Goal: Task Accomplishment & Management: Manage account settings

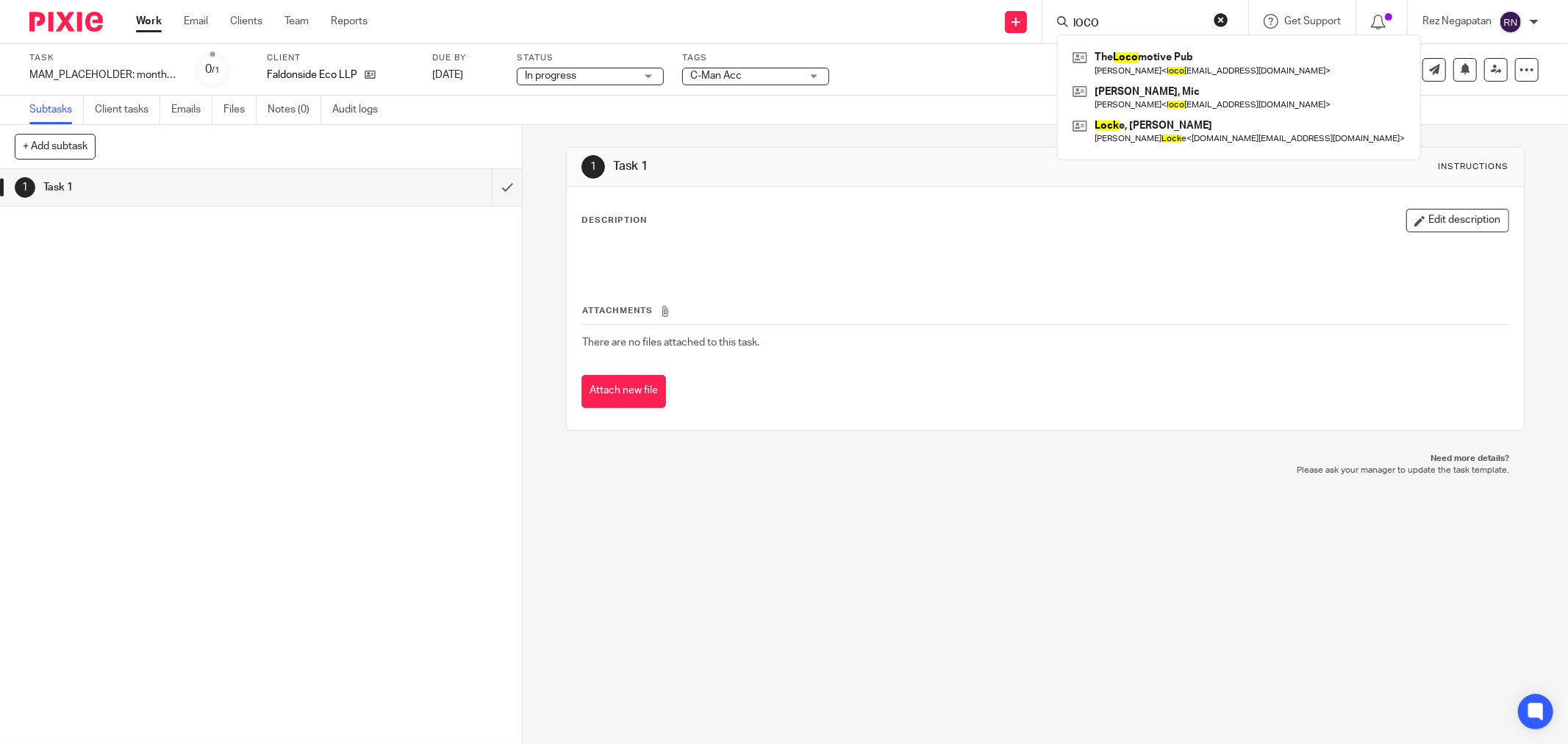
click at [1134, 18] on input "lOCO" at bounding box center [1138, 24] width 133 height 13
drag, startPoint x: 1114, startPoint y: 19, endPoint x: 1037, endPoint y: 19, distance: 77.0
click at [1037, 19] on div "Send new email Create task Add client lOCO The Loco motive Pub Mic Sisley < loc…" at bounding box center [978, 21] width 1179 height 44
click at [1123, 12] on form at bounding box center [1147, 21] width 170 height 19
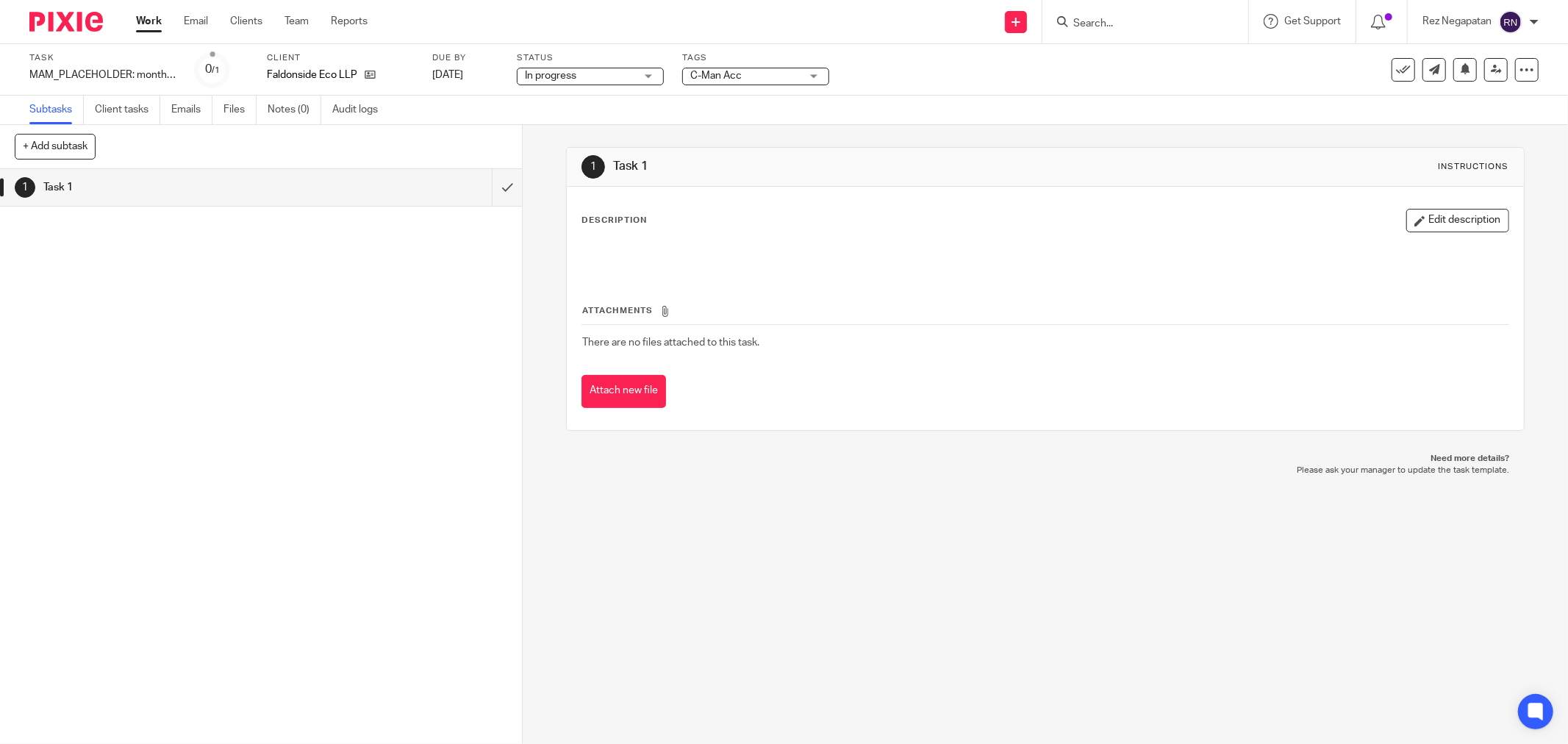
click at [1125, 29] on input "Search" at bounding box center [1138, 24] width 133 height 13
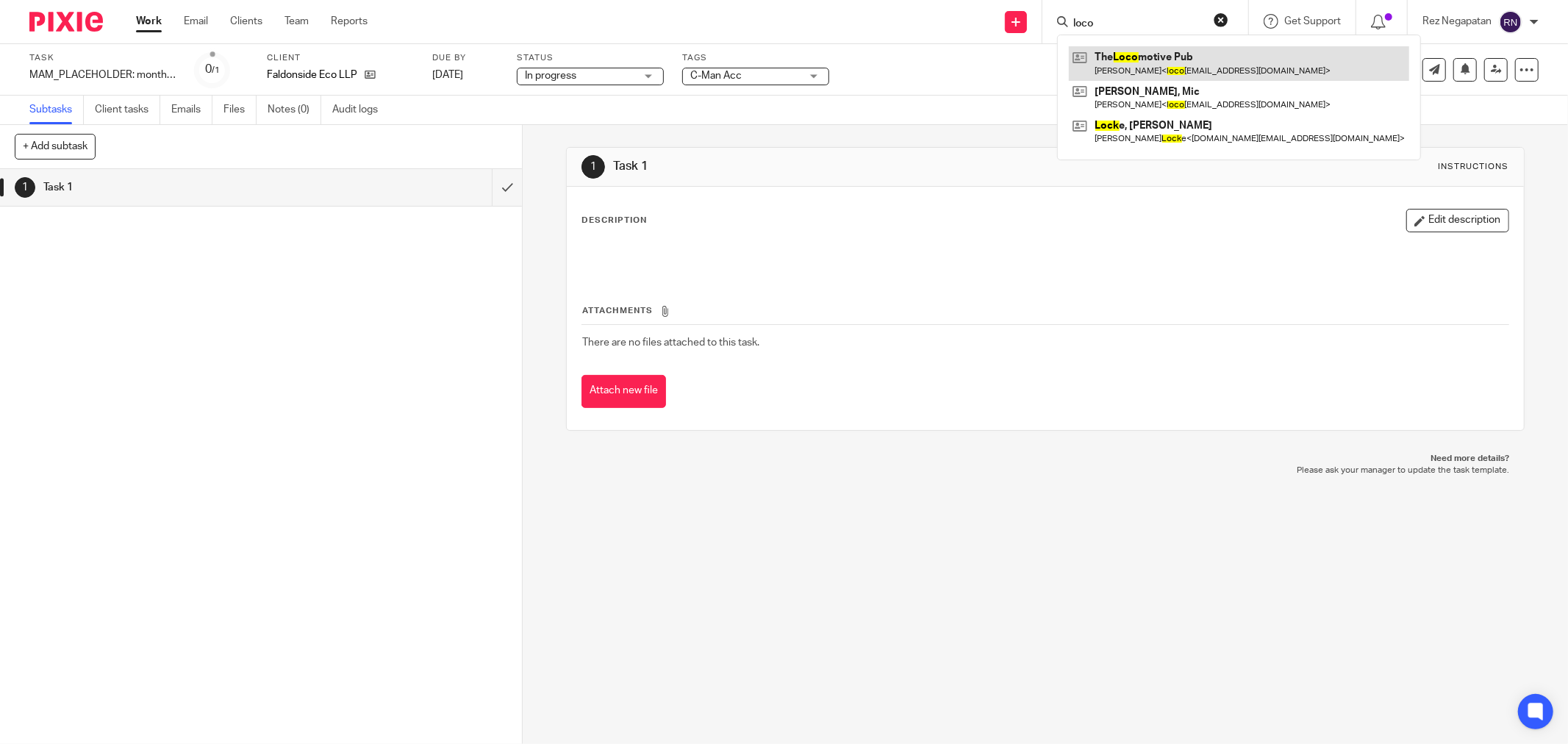
type input "loco"
click at [1167, 68] on link at bounding box center [1239, 63] width 340 height 34
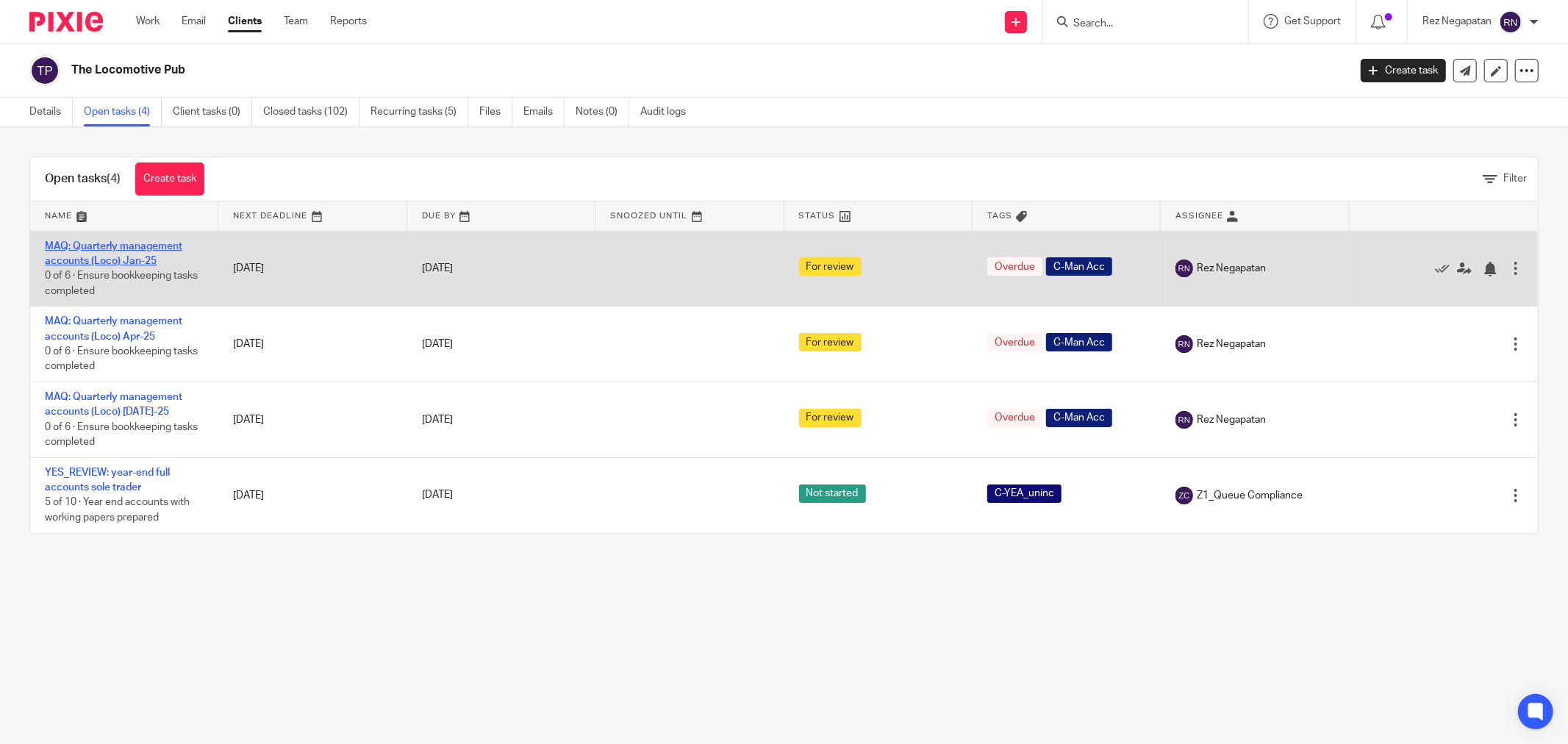
click at [125, 250] on link "MAQ: Quarterly management accounts (Loco) Jan-25" at bounding box center [113, 254] width 137 height 25
click at [1435, 271] on icon at bounding box center [1442, 269] width 15 height 15
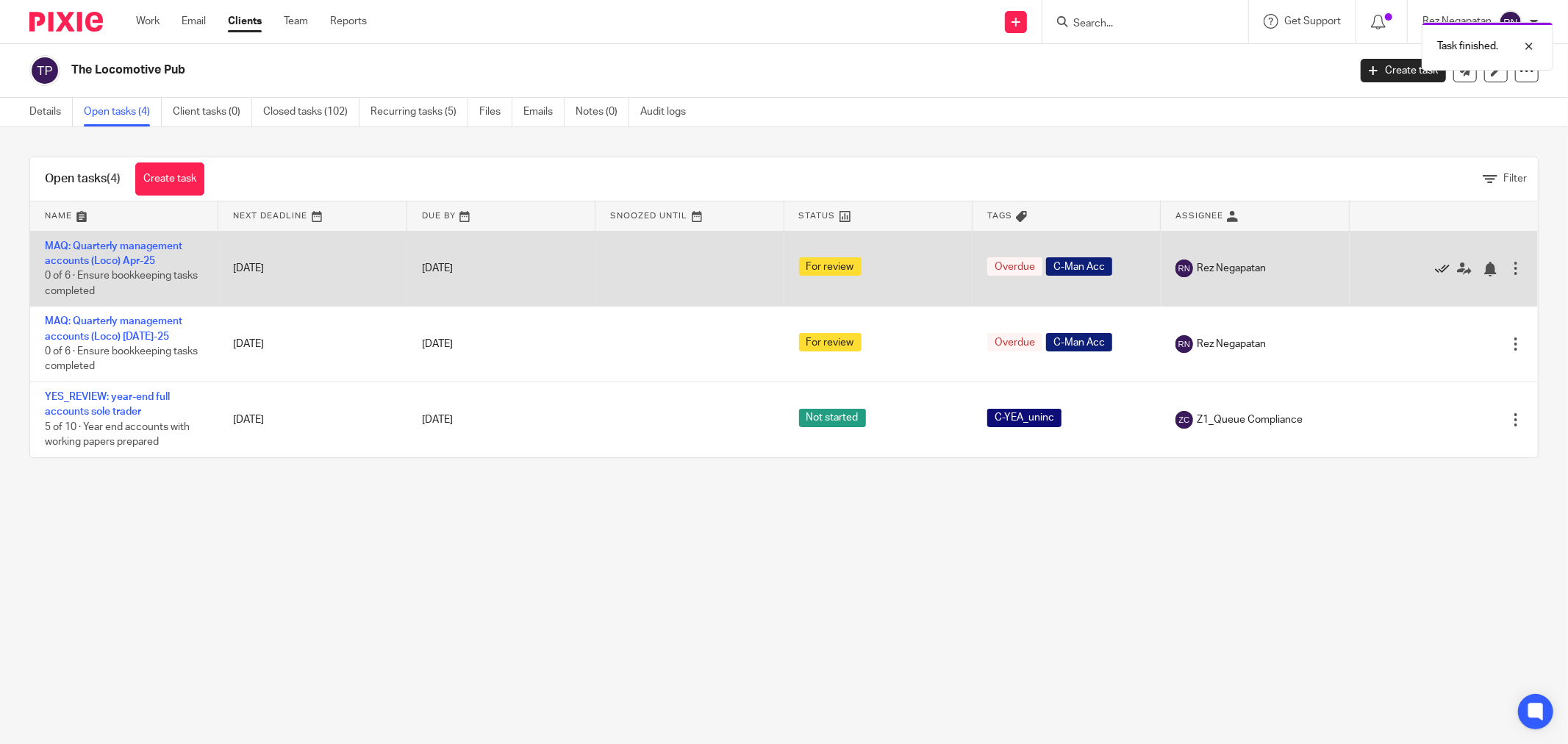
click at [1435, 271] on icon at bounding box center [1442, 269] width 15 height 15
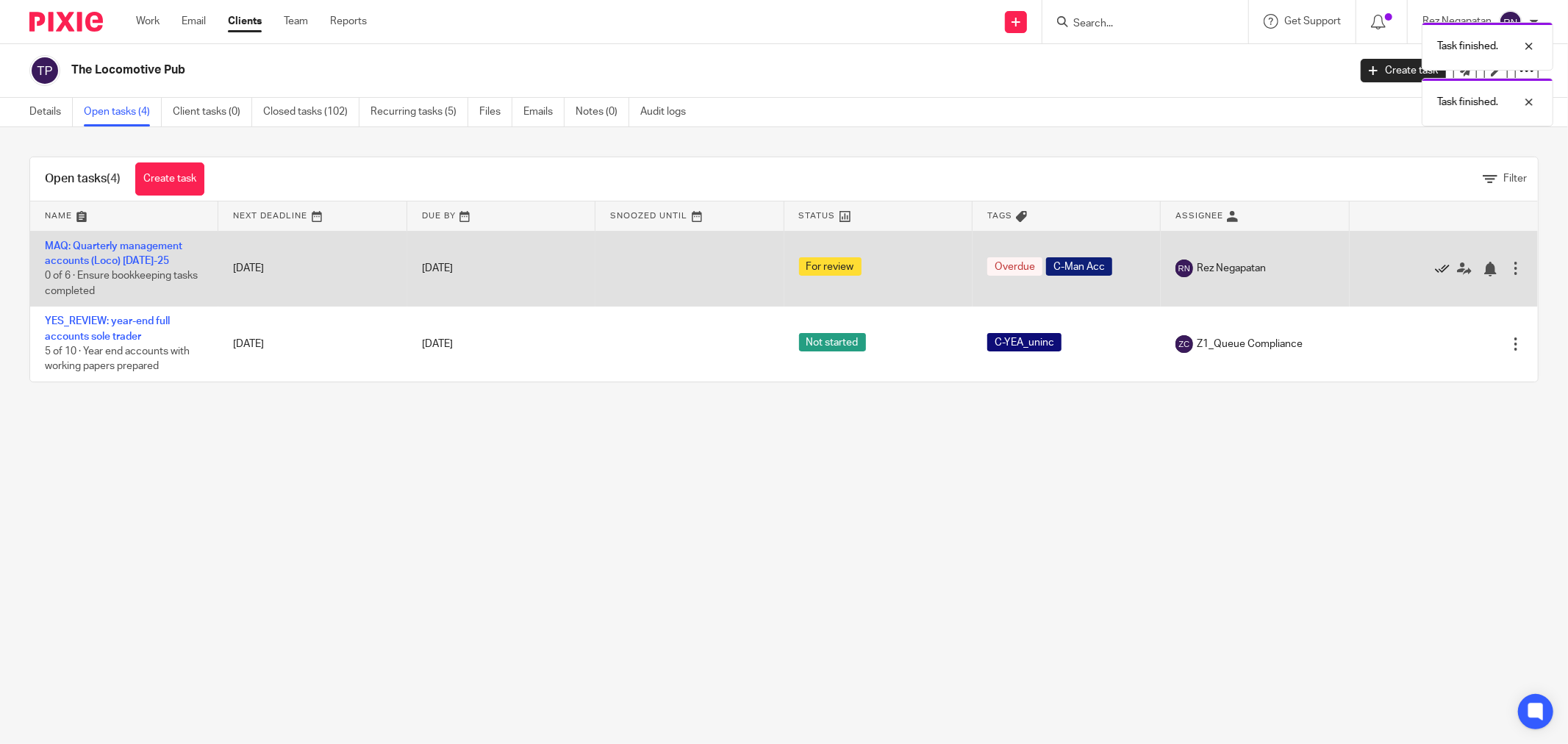
click at [1435, 267] on icon at bounding box center [1442, 269] width 15 height 15
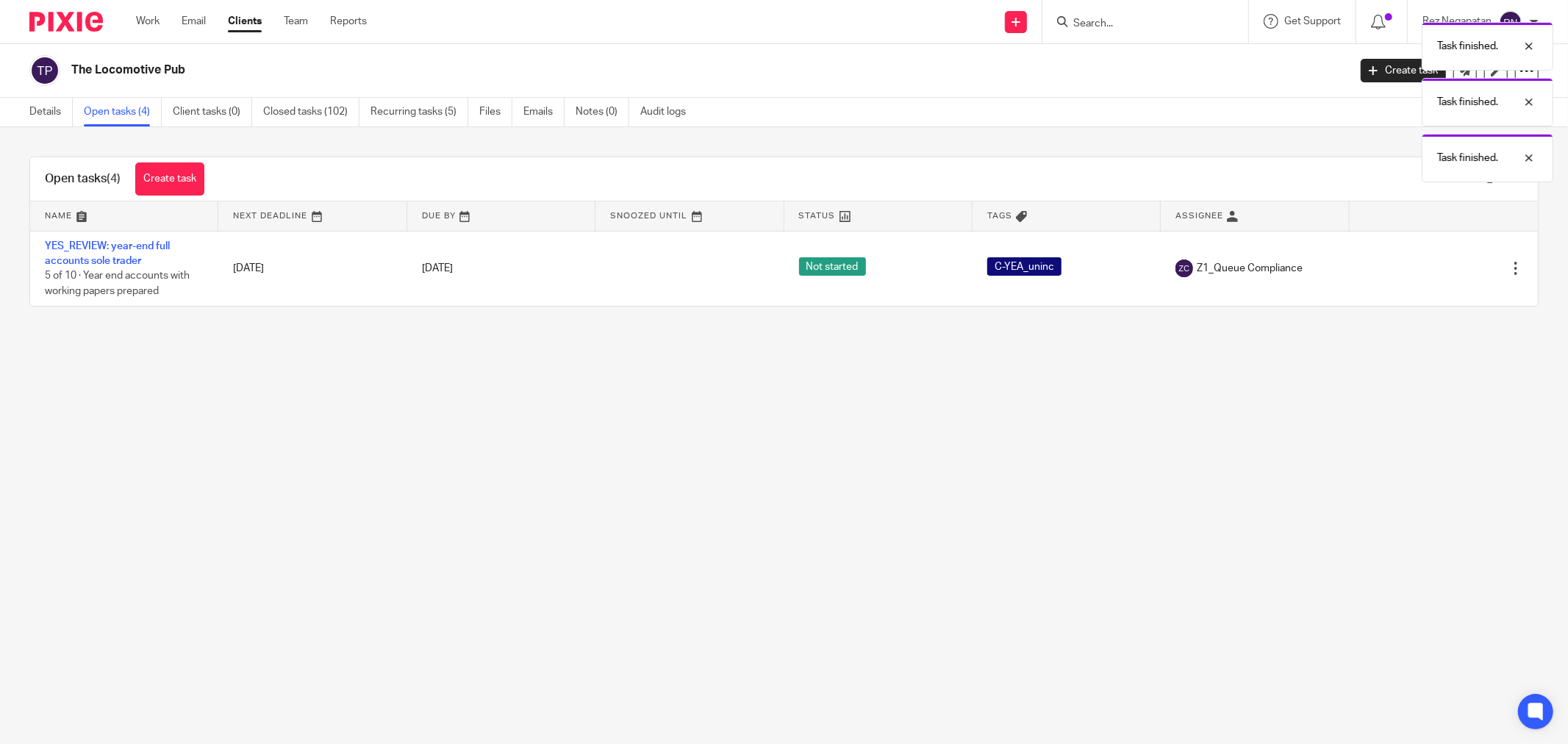
click at [657, 22] on div "Send new email Create task Add client Get Support Contact Support Help Document…" at bounding box center [979, 21] width 1180 height 44
click at [1070, 33] on div "Task finished. Task finished." at bounding box center [1170, 70] width 770 height 111
click at [1091, 22] on div "Task finished. Task finished." at bounding box center [1170, 70] width 770 height 111
click at [1526, 48] on div at bounding box center [1518, 46] width 40 height 18
click at [1121, 19] on input "Search" at bounding box center [1138, 24] width 133 height 13
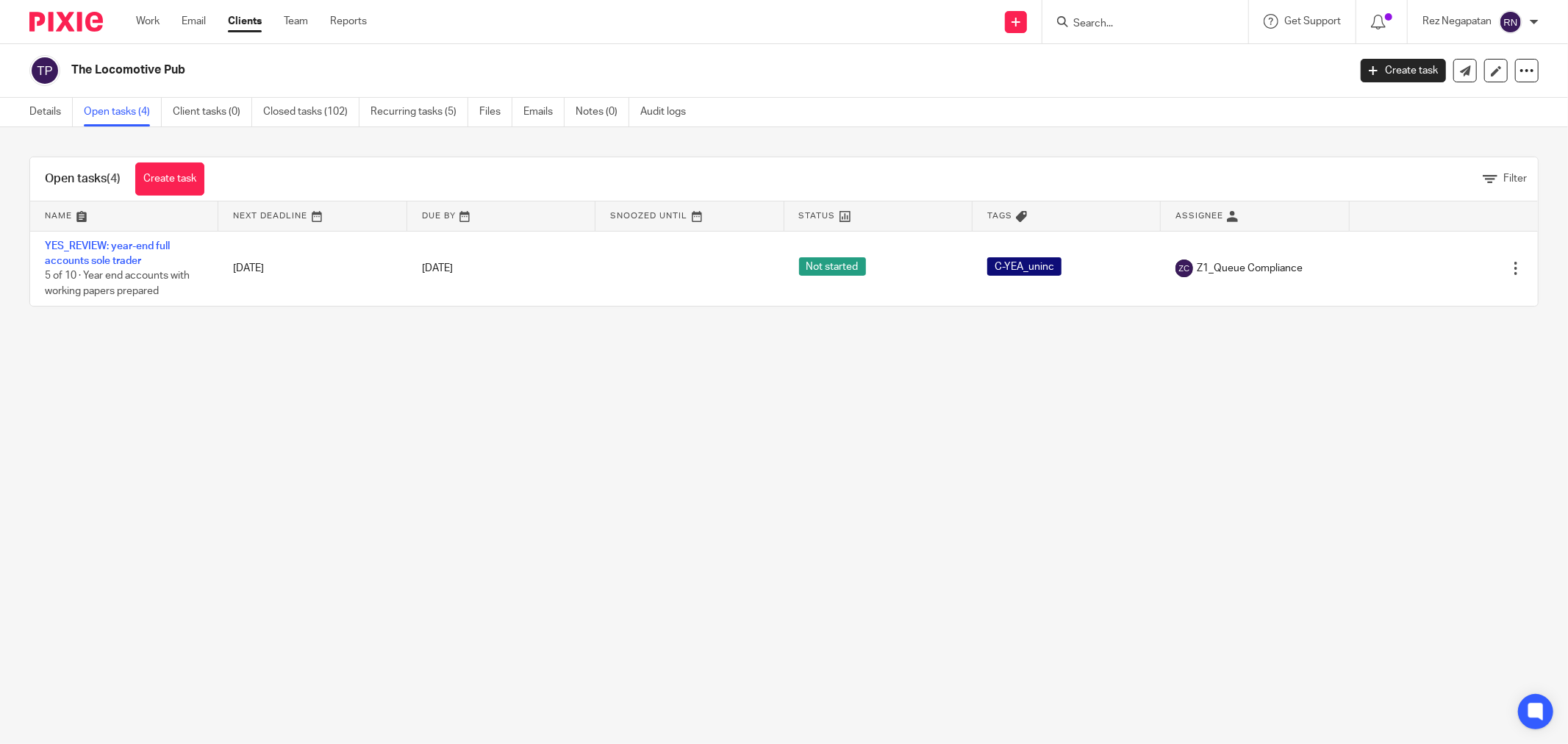
click at [1121, 19] on input "Search" at bounding box center [1138, 24] width 133 height 13
type input "sis"
click at [1163, 72] on link at bounding box center [1180, 63] width 221 height 34
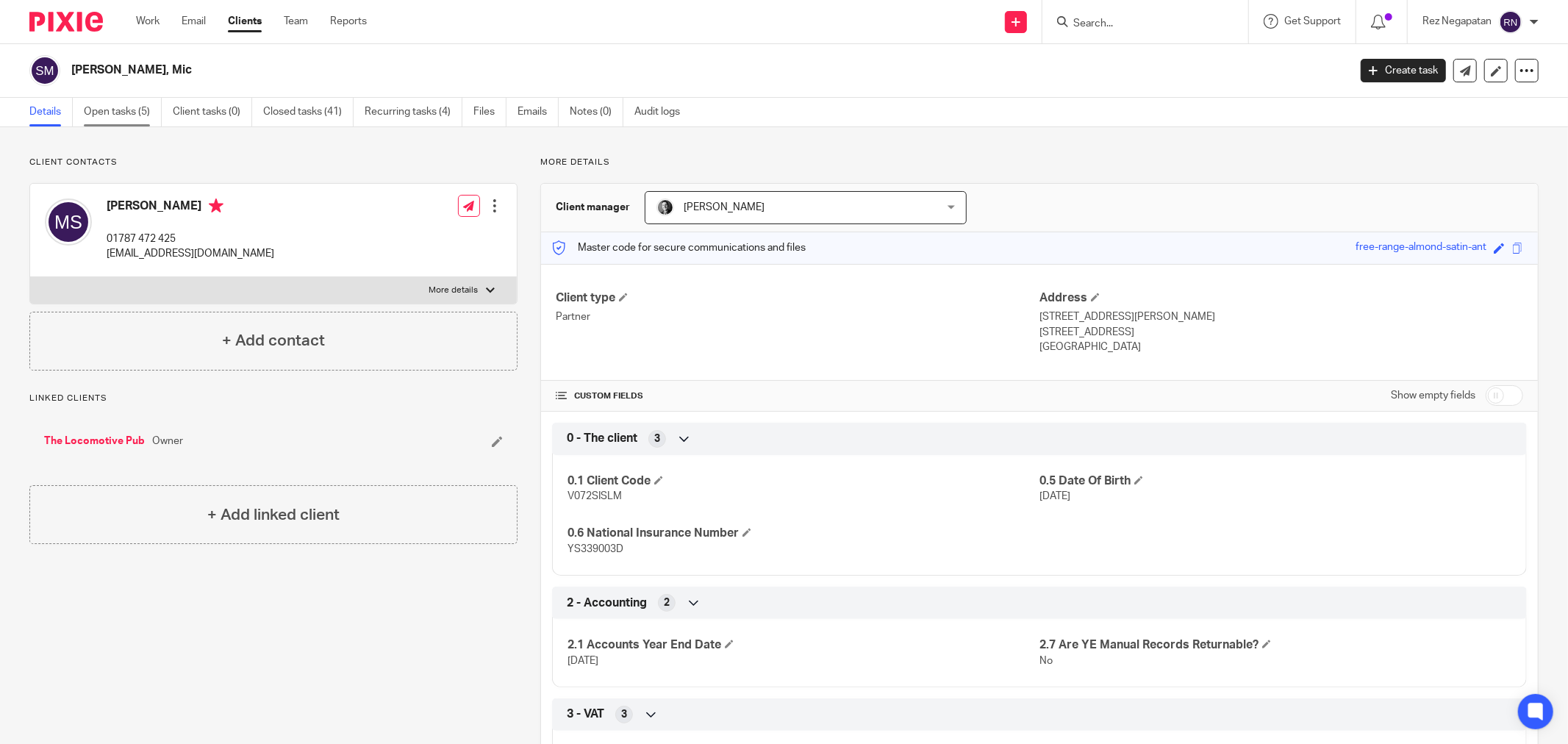
click at [121, 113] on link "Open tasks (5)" at bounding box center [122, 112] width 78 height 29
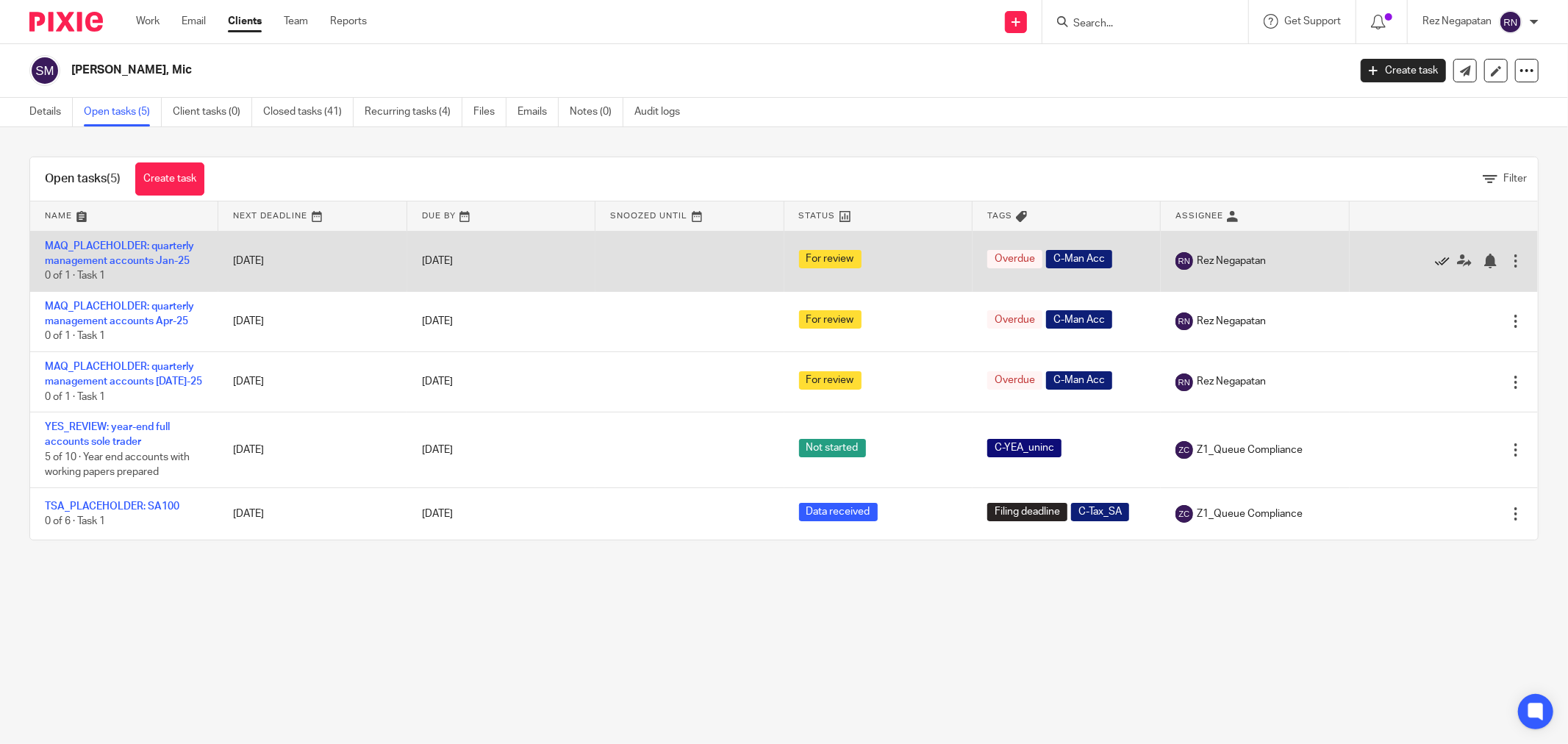
click at [1435, 261] on icon at bounding box center [1442, 261] width 15 height 15
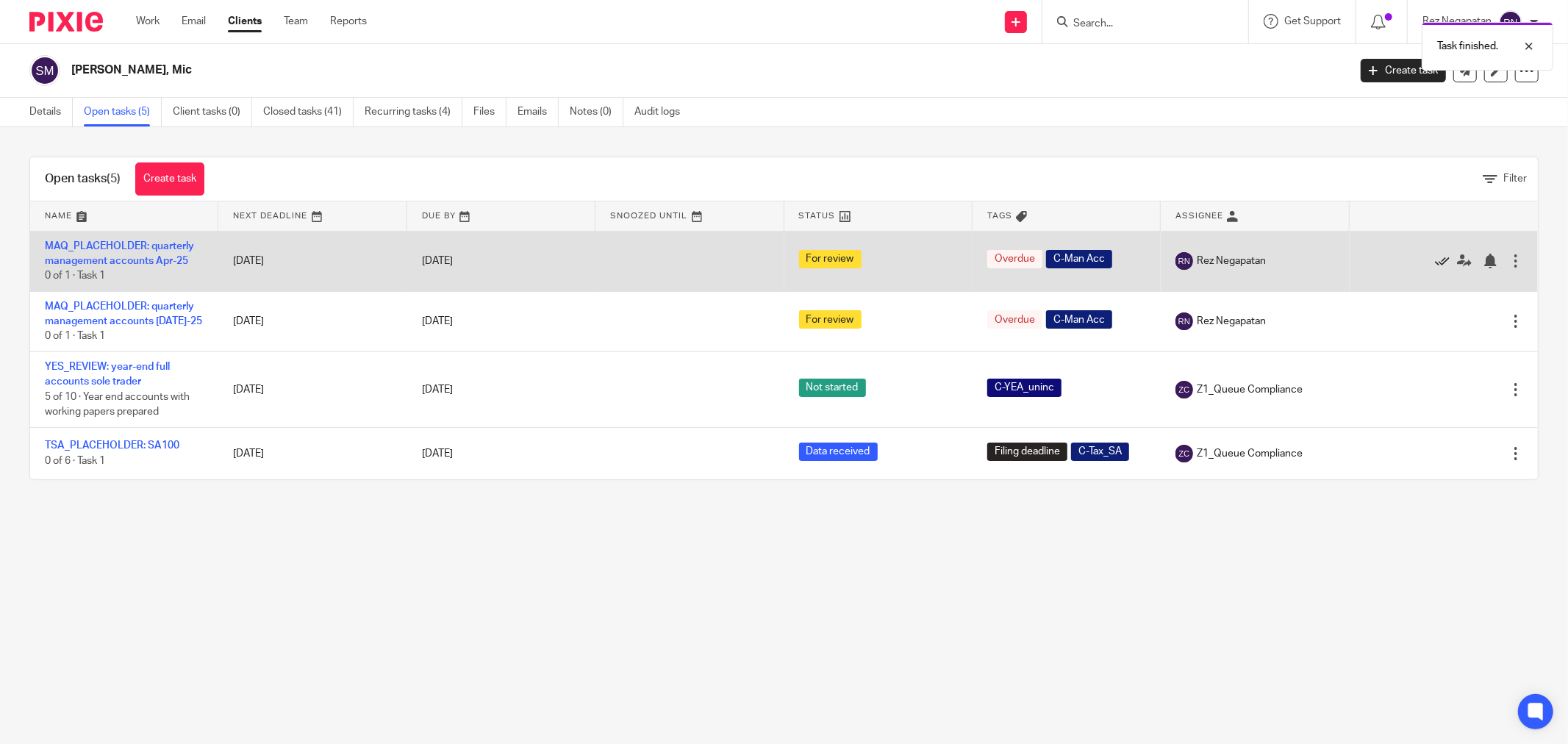
click at [1435, 259] on icon at bounding box center [1442, 261] width 15 height 15
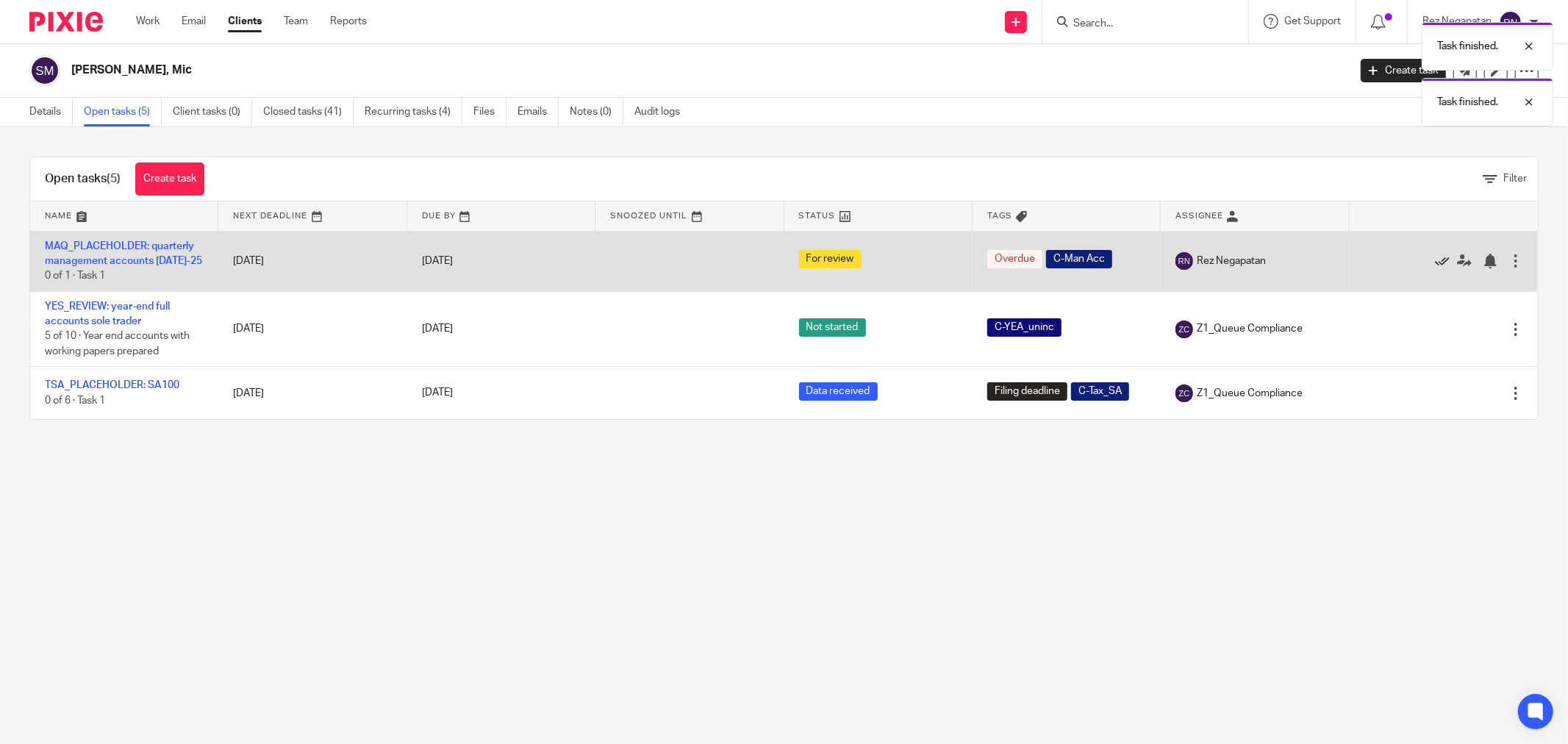
click at [1435, 259] on icon at bounding box center [1442, 261] width 15 height 15
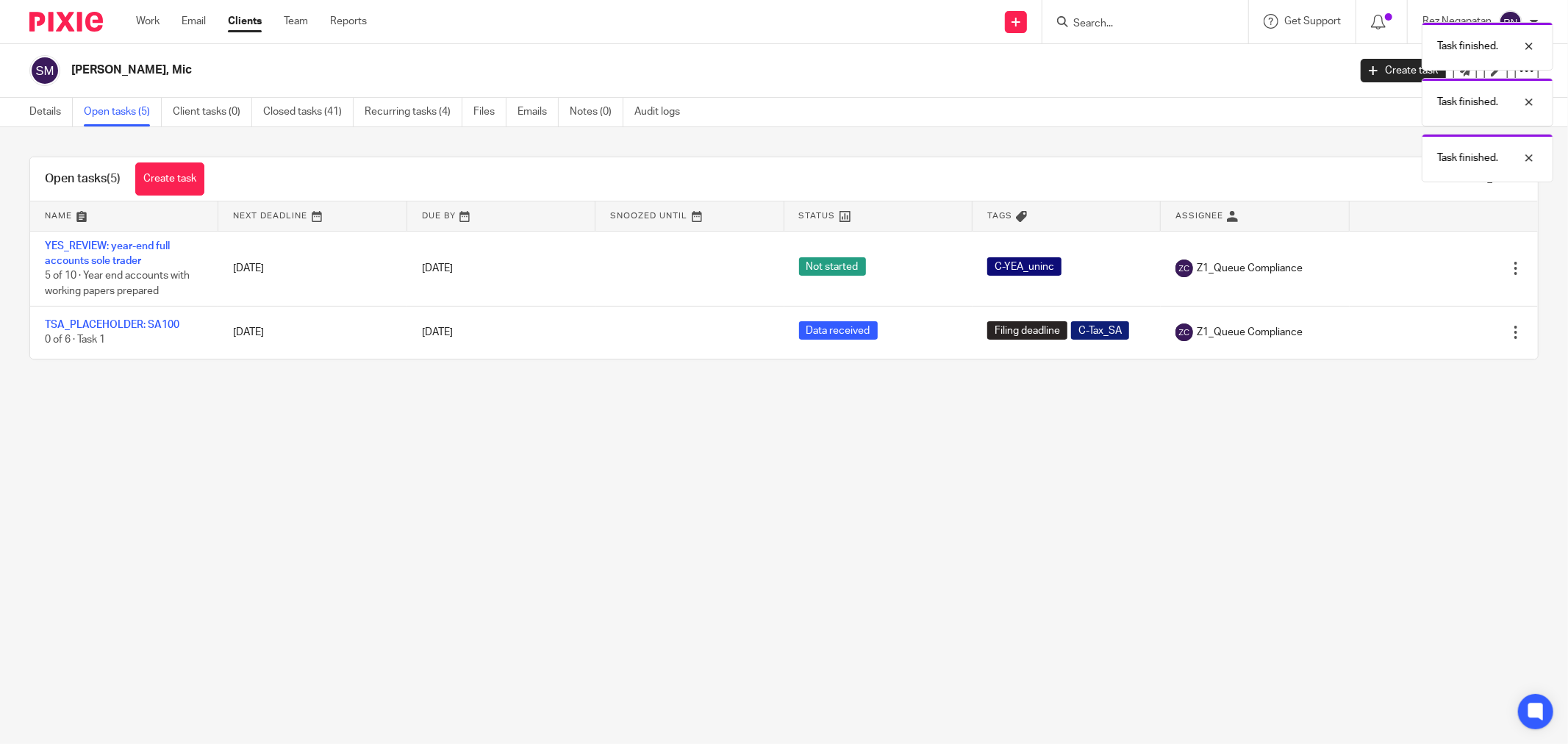
click at [927, 86] on div "Task finished. Task finished. Task finished." at bounding box center [1170, 99] width 770 height 168
click at [148, 20] on link "Work" at bounding box center [148, 21] width 23 height 15
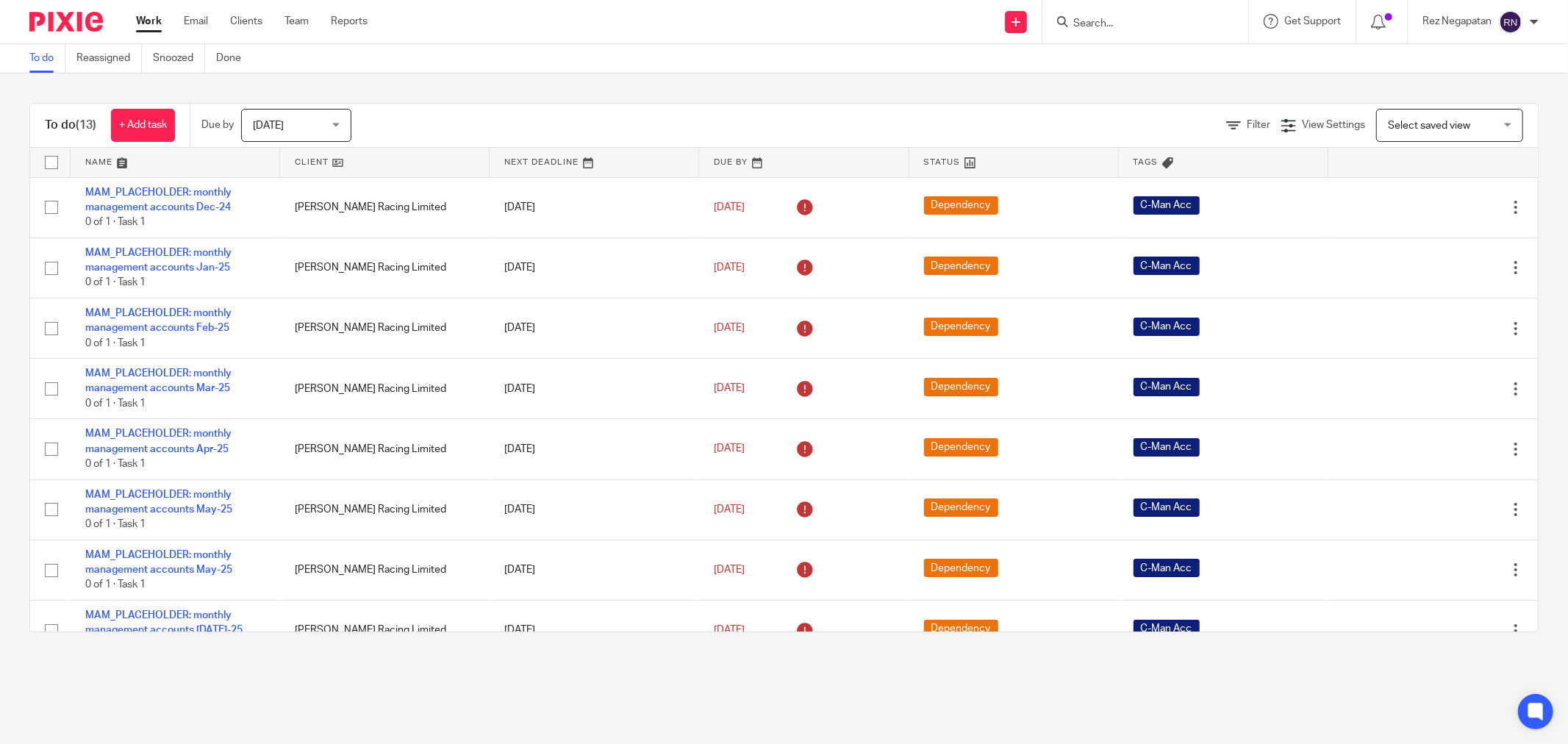
click at [747, 53] on div "To do Reassigned Snoozed Done" at bounding box center [784, 59] width 1568 height 29
click at [331, 126] on span "[DATE]" at bounding box center [291, 125] width 78 height 31
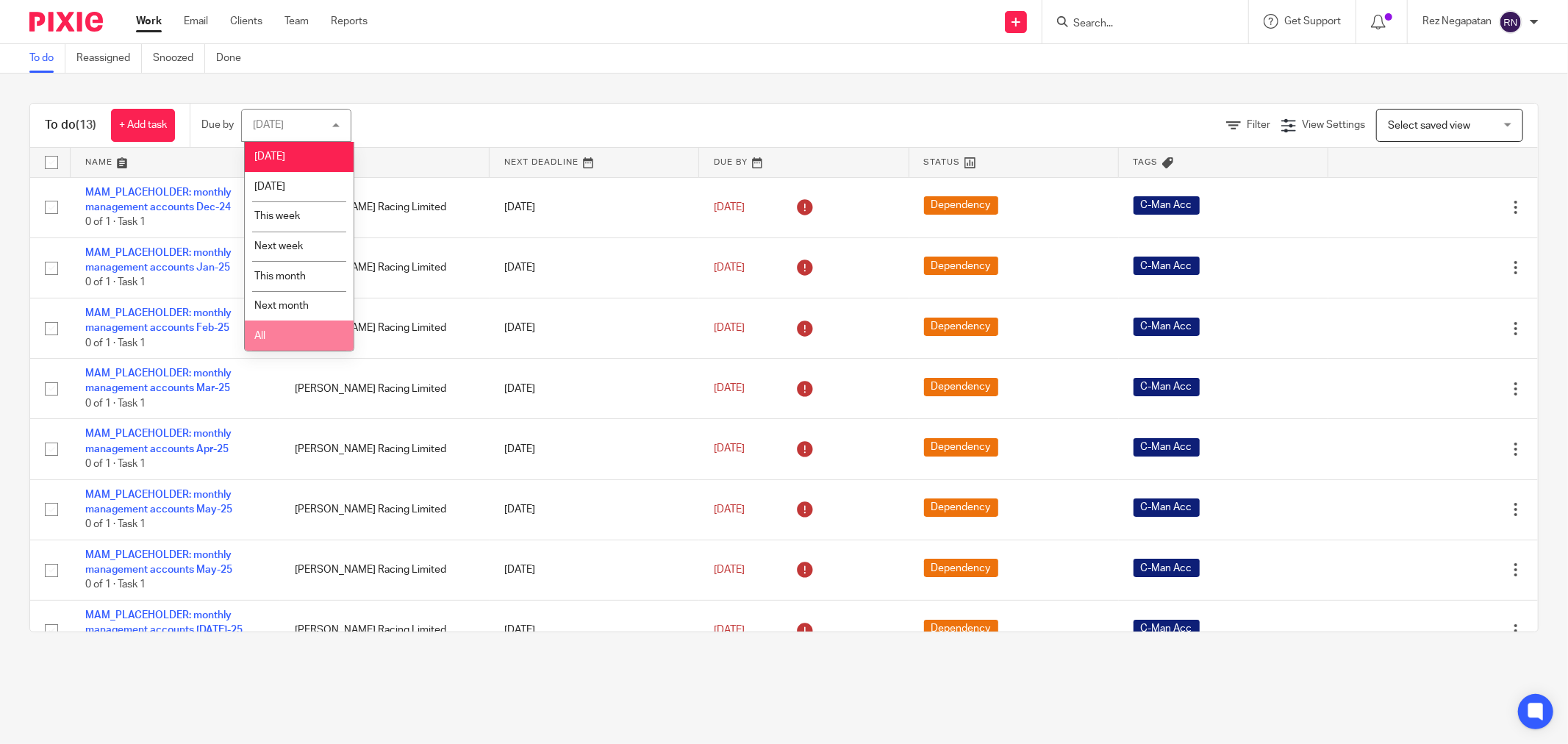
click at [298, 343] on li "All" at bounding box center [299, 336] width 109 height 30
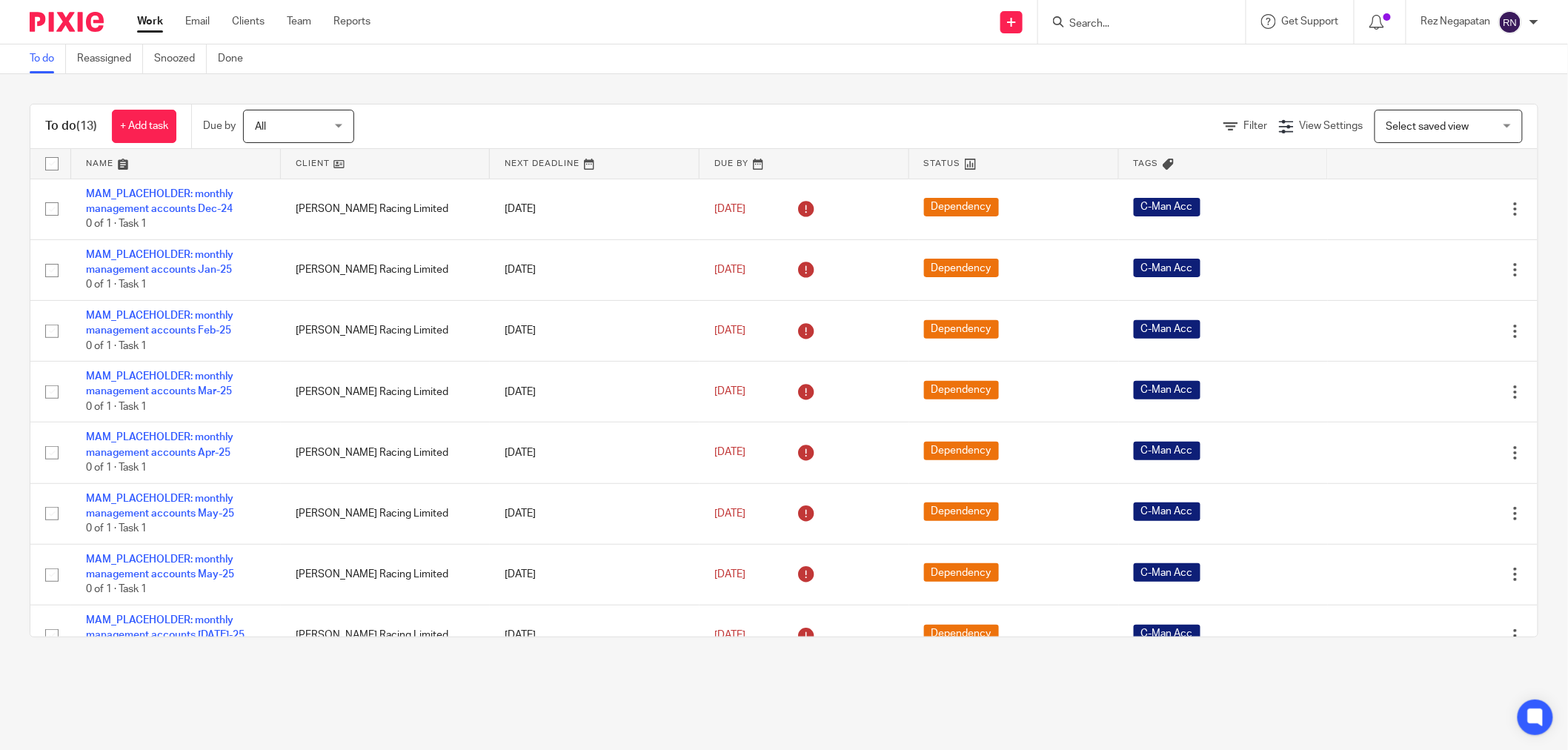
click at [655, 31] on div "Send new email Create task Add client Get Support Contact Support Help Document…" at bounding box center [980, 22] width 1176 height 44
click at [685, 45] on div "To do Reassigned Snoozed Done" at bounding box center [790, 59] width 1581 height 30
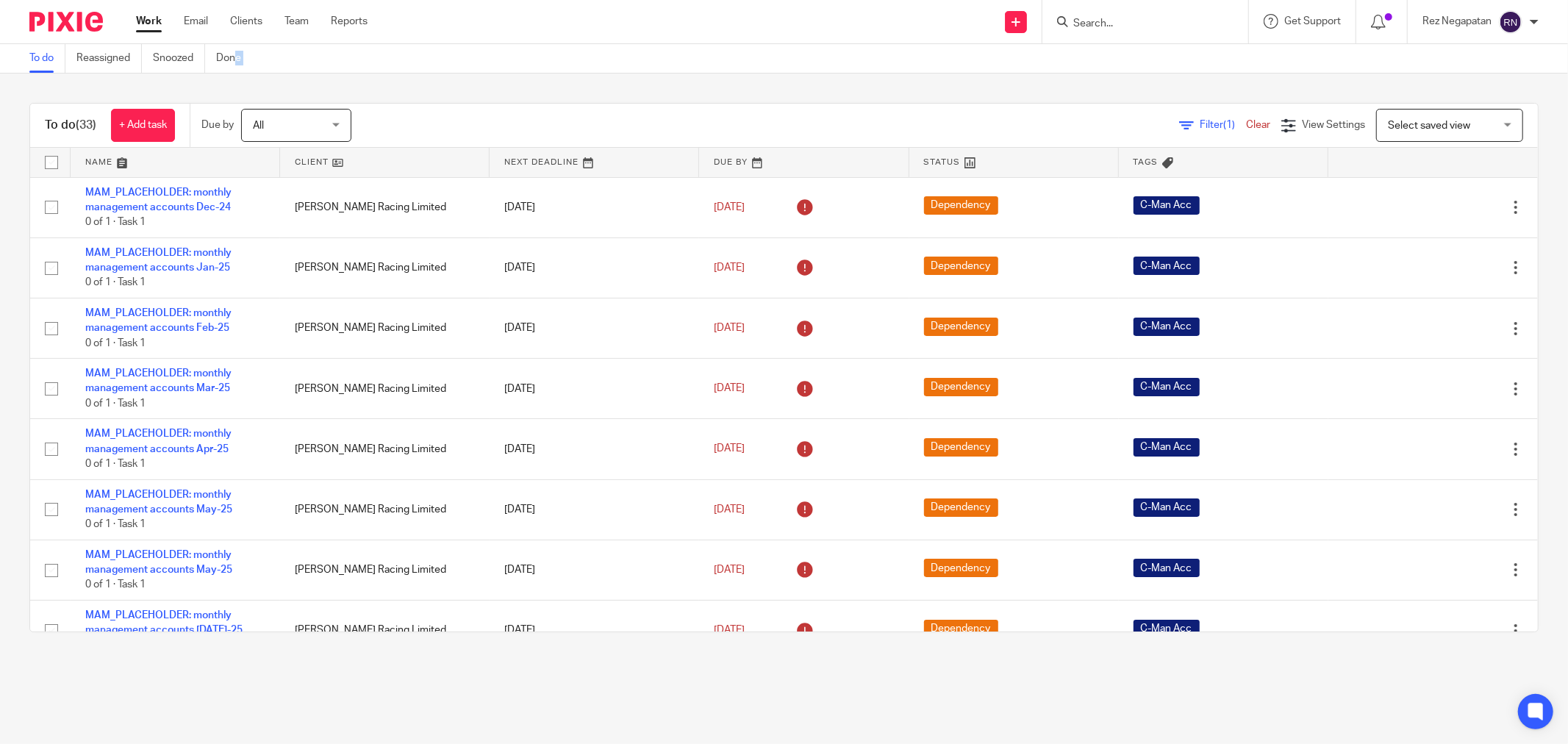
click at [680, 45] on div "To do Reassigned Snoozed Done" at bounding box center [784, 59] width 1568 height 29
